Goal: Task Accomplishment & Management: Use online tool/utility

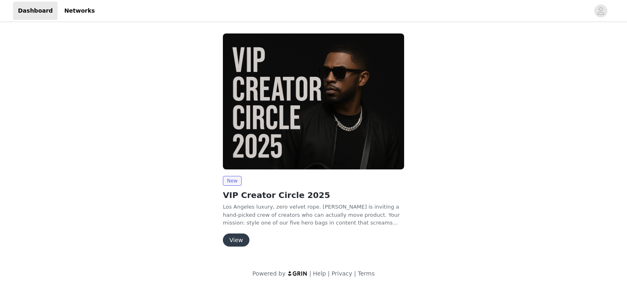
click at [239, 236] on button "View" at bounding box center [236, 240] width 27 height 13
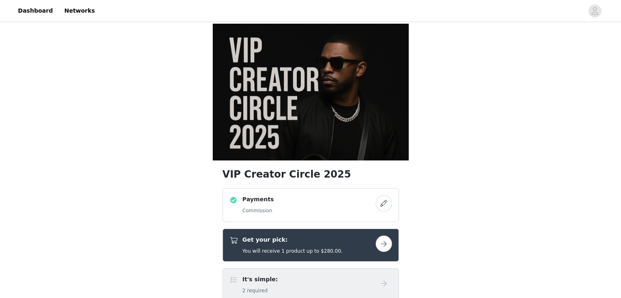
click at [384, 236] on button "button" at bounding box center [384, 244] width 16 height 16
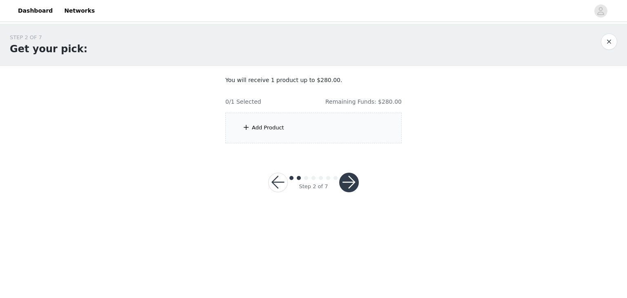
click at [333, 135] on div "Add Product" at bounding box center [313, 128] width 176 height 31
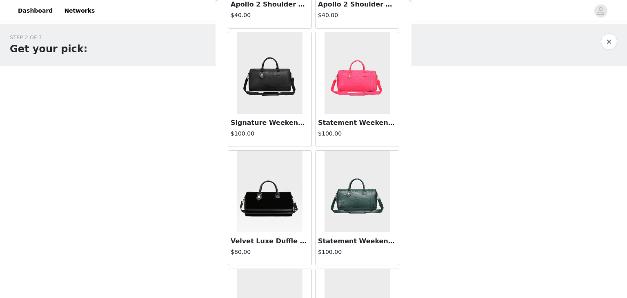
scroll to position [1160, 0]
